Goal: Information Seeking & Learning: Learn about a topic

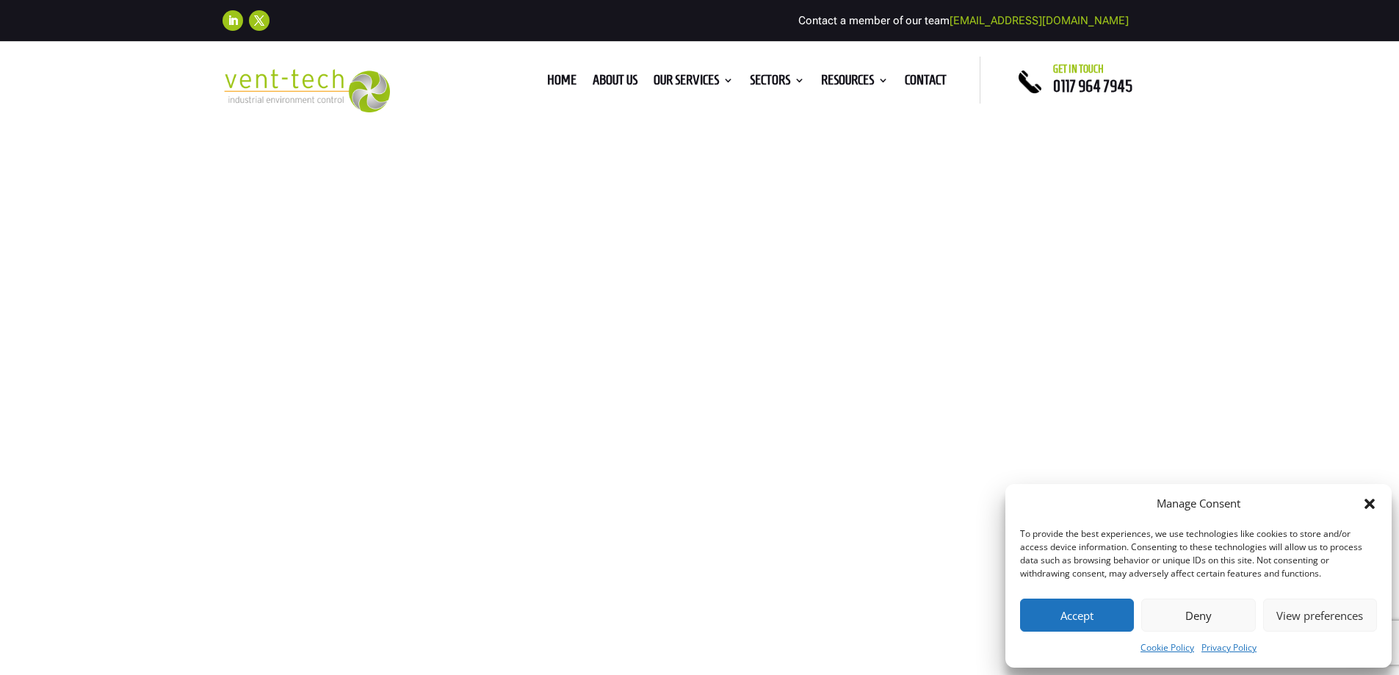
click at [1078, 616] on button "Accept" at bounding box center [1077, 614] width 114 height 33
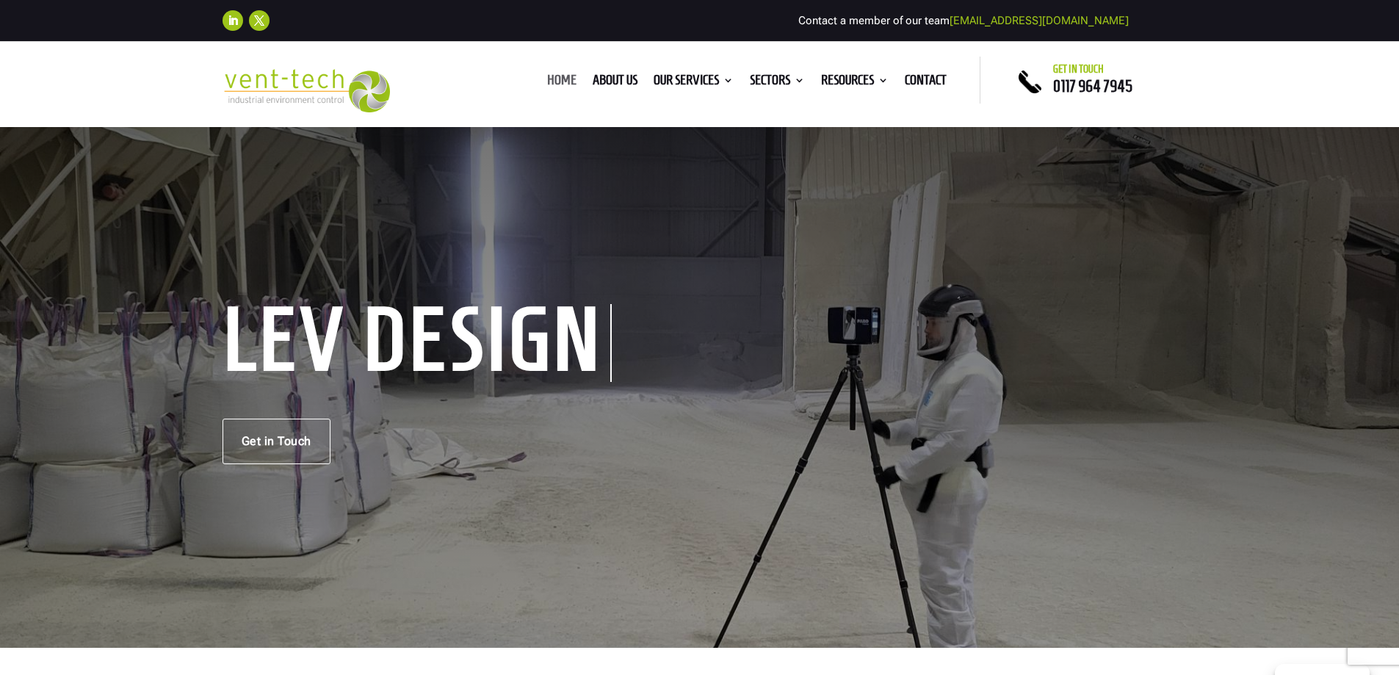
click at [551, 77] on link "Home" at bounding box center [561, 83] width 29 height 16
